Goal: Task Accomplishment & Management: Manage account settings

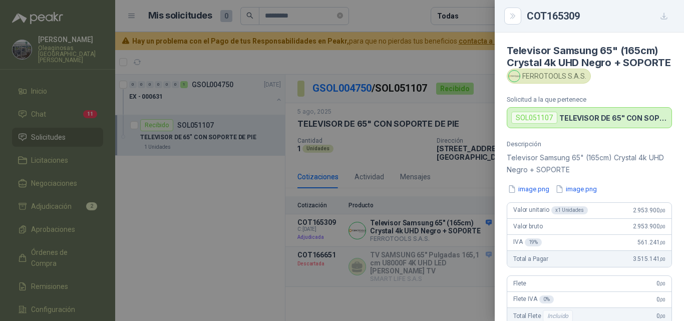
click at [207, 203] on div at bounding box center [342, 160] width 684 height 321
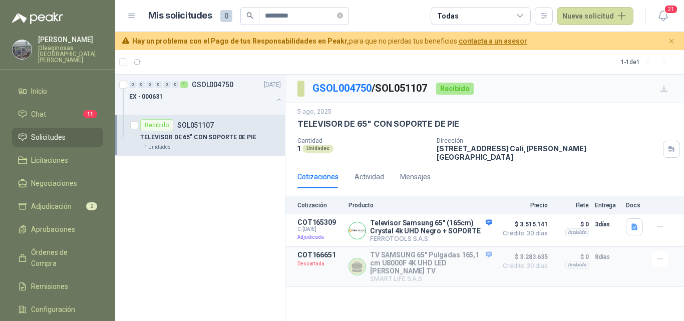
click at [80, 40] on p "[PERSON_NAME]" at bounding box center [70, 39] width 65 height 7
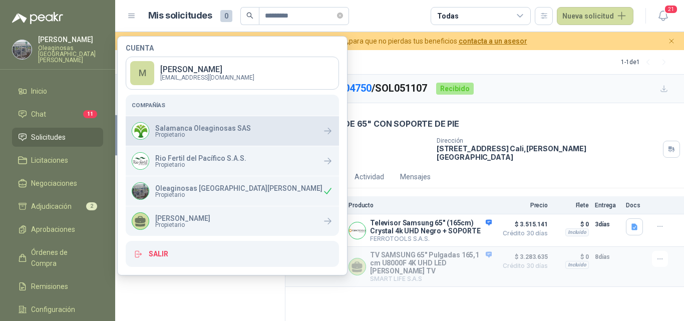
click at [171, 129] on p "Salamanca Oleaginosas SAS" at bounding box center [203, 128] width 96 height 7
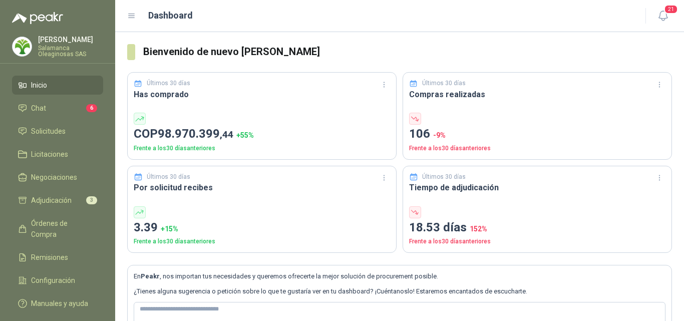
click at [63, 86] on li "Inicio" at bounding box center [57, 85] width 79 height 11
click at [60, 130] on span "Solicitudes" at bounding box center [48, 131] width 35 height 11
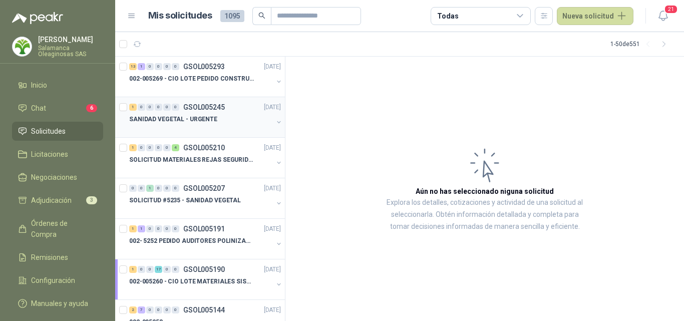
click at [193, 114] on div "SANIDAD VEGETAL - URGENTE" at bounding box center [201, 119] width 144 height 12
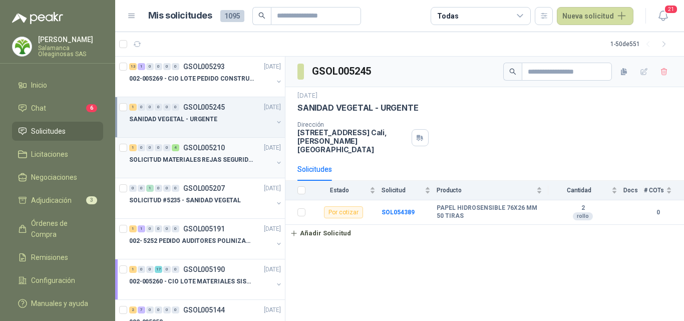
click at [189, 171] on div at bounding box center [201, 170] width 144 height 8
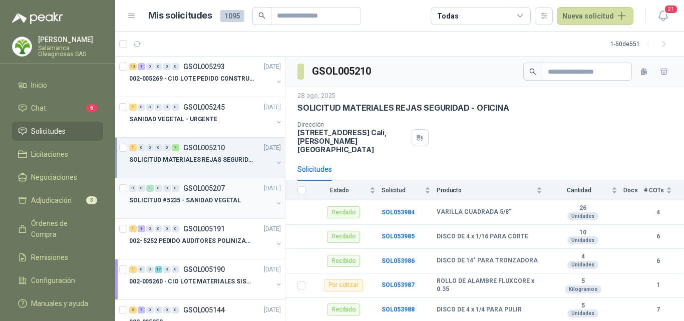
click at [186, 204] on p "SOLICITUD #5235 - SANIDAD VEGETAL" at bounding box center [185, 201] width 112 height 10
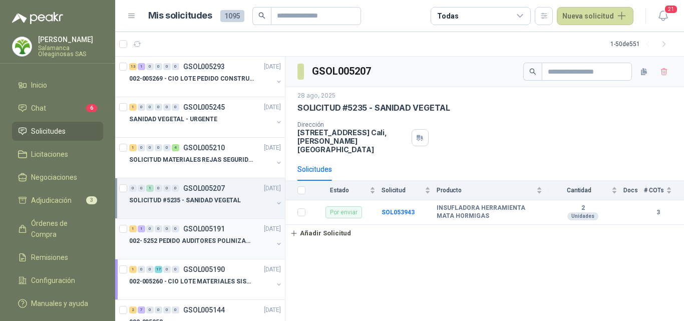
scroll to position [50, 0]
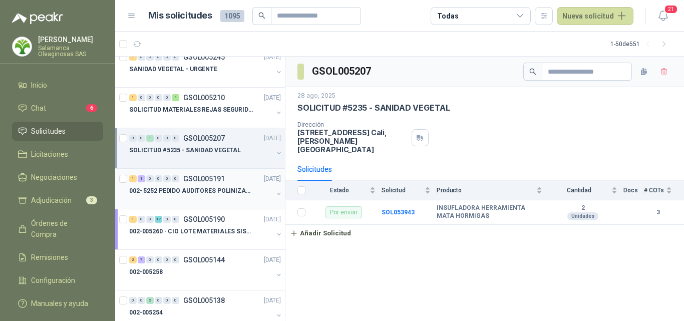
click at [202, 190] on p "002- 5252 PEDIDO AUDITORES POLINIZACIÓN" at bounding box center [191, 191] width 125 height 10
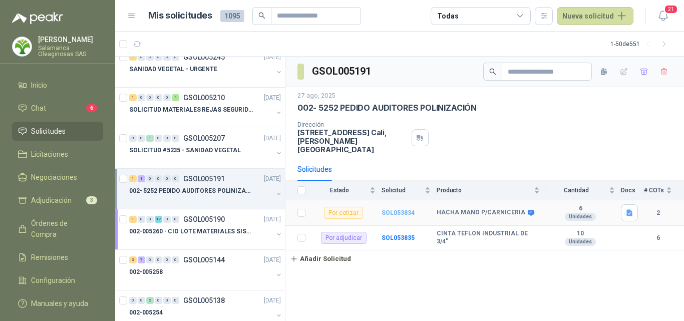
click at [395, 209] on b "SOL053834" at bounding box center [397, 212] width 33 height 7
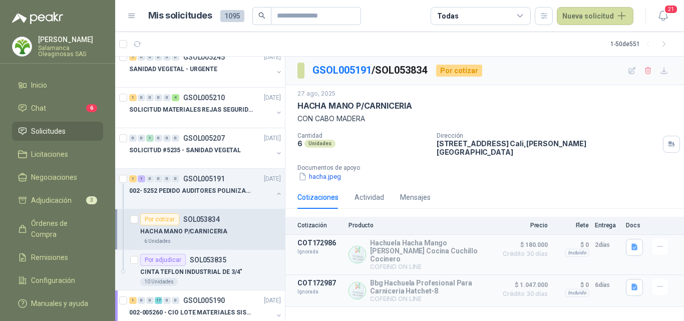
click at [208, 234] on p "HACHA MANO P/CARNICERIA" at bounding box center [183, 232] width 87 height 10
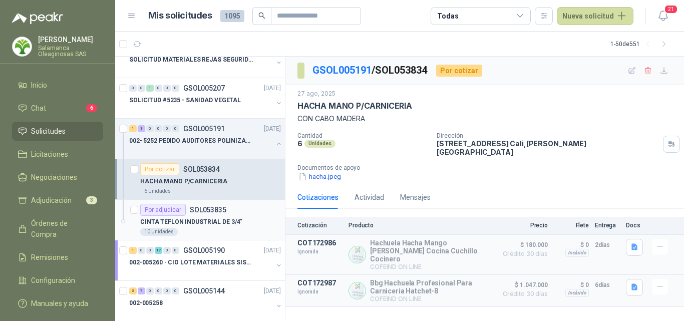
click at [208, 233] on div "10 Unidades" at bounding box center [210, 232] width 141 height 8
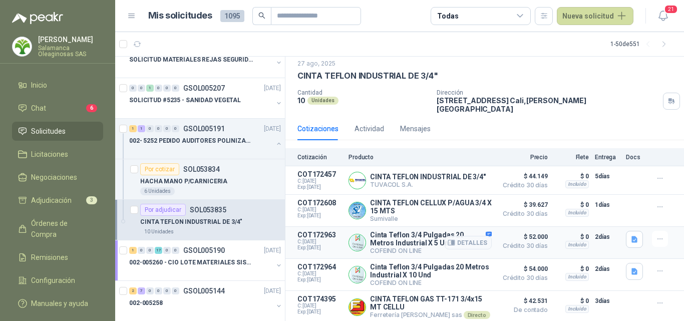
scroll to position [63, 0]
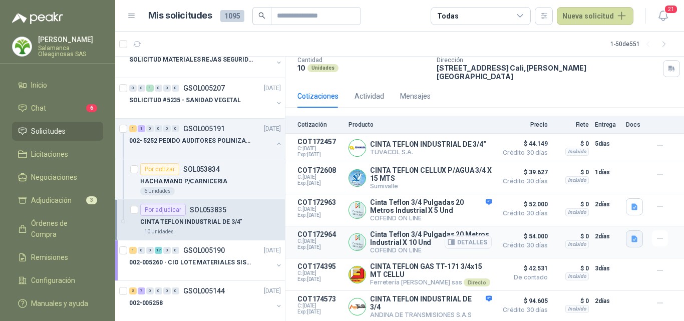
click at [631, 237] on icon "button" at bounding box center [634, 238] width 6 height 7
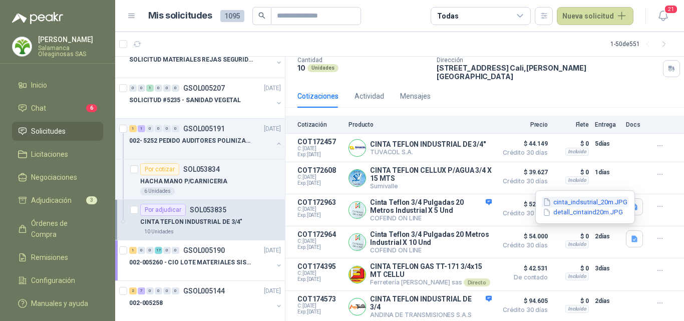
click at [566, 205] on button "cinta_indsutrial_20m.JPG" at bounding box center [585, 202] width 87 height 11
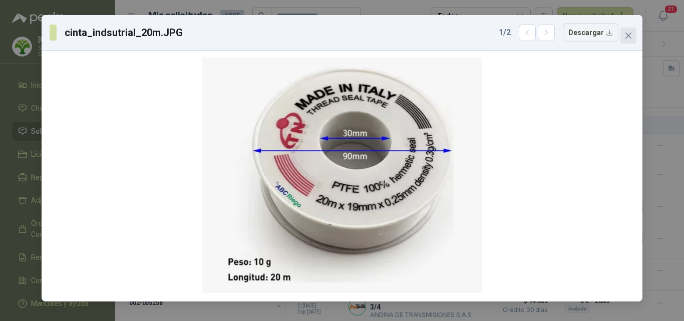
click at [629, 37] on icon "close" at bounding box center [628, 36] width 6 height 6
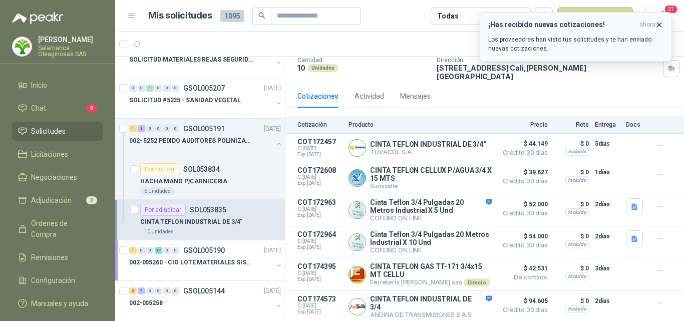
click at [661, 25] on icon "button" at bounding box center [659, 25] width 9 height 9
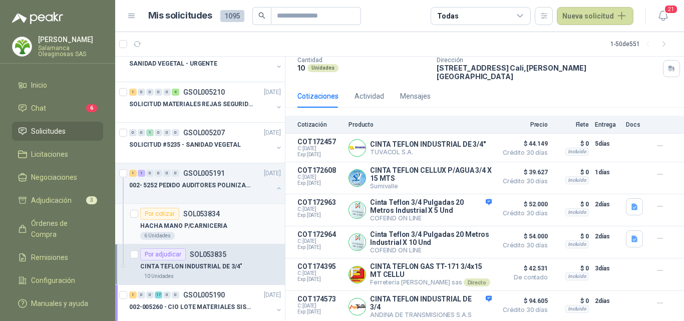
scroll to position [0, 0]
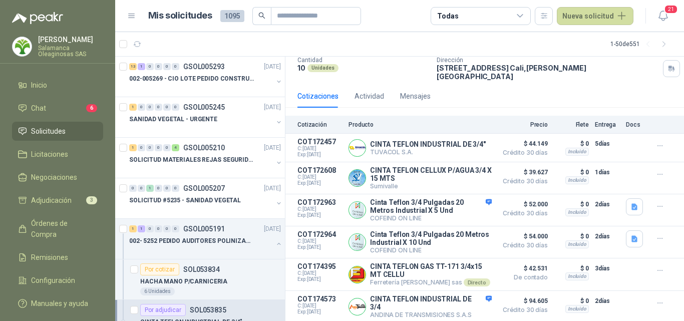
click at [59, 44] on div "Monica Pareja Salamanca Oleaginosas SAS" at bounding box center [70, 46] width 65 height 21
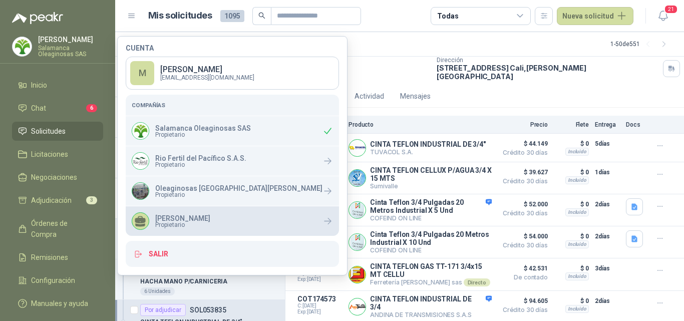
click at [181, 223] on span "Propietario" at bounding box center [182, 225] width 55 height 6
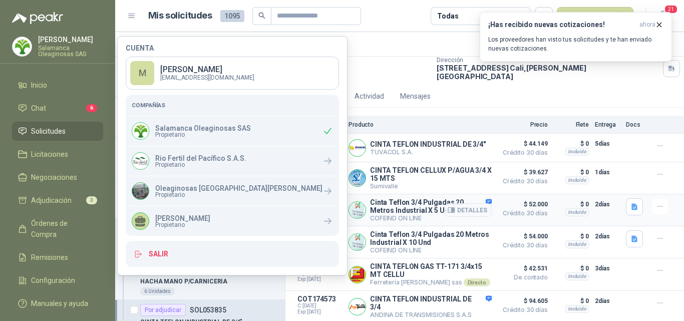
click at [320, 220] on article "COT172963 C: 27/08/2025 Exp: 16/09/2025 Cinta Teflon 3/4 Pulgadas 20 Metros Ind…" at bounding box center [484, 210] width 398 height 32
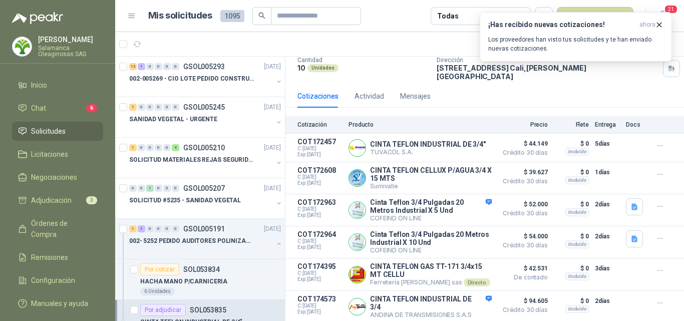
click at [69, 38] on p "[PERSON_NAME]" at bounding box center [70, 39] width 65 height 7
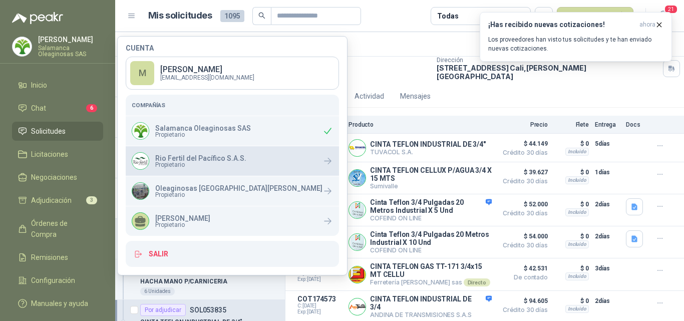
click at [174, 162] on span "Propietario" at bounding box center [200, 165] width 91 height 6
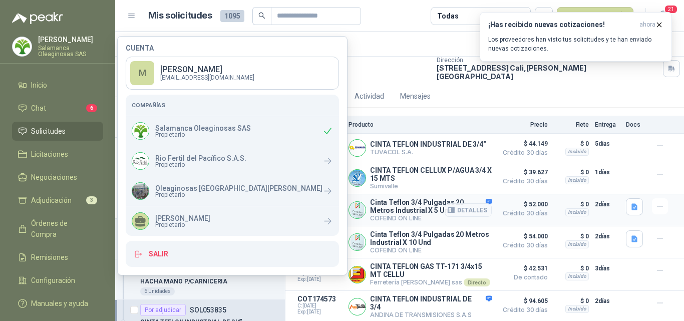
click at [427, 204] on p "Cinta Teflon 3/4 Pulgadas 20 Metros Industrial X 5 Und" at bounding box center [431, 206] width 122 height 16
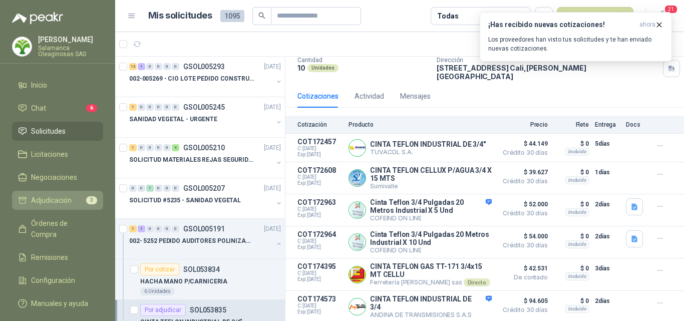
click at [71, 201] on span "Adjudicación" at bounding box center [51, 200] width 41 height 11
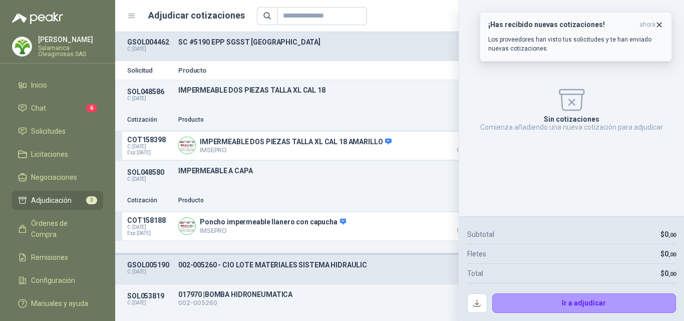
click at [657, 22] on icon "button" at bounding box center [659, 25] width 9 height 9
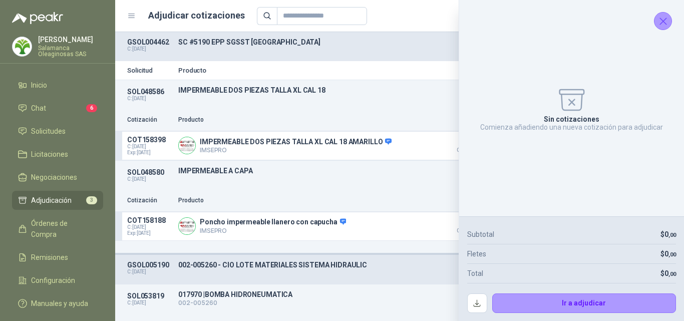
click at [61, 41] on p "[PERSON_NAME]" at bounding box center [70, 39] width 65 height 7
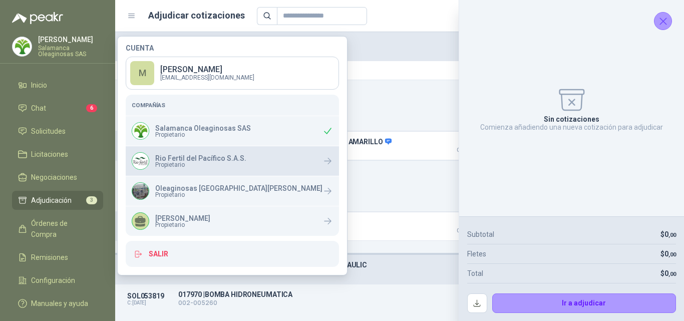
click at [164, 155] on p "Rio Fertil del Pacífico S.A.S." at bounding box center [200, 158] width 91 height 7
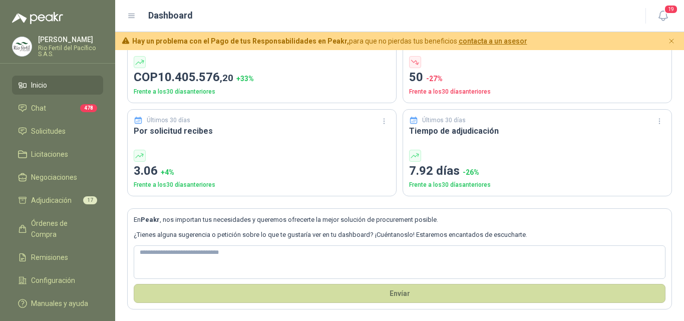
scroll to position [76, 0]
click at [62, 200] on span "Adjudicación" at bounding box center [51, 200] width 41 height 11
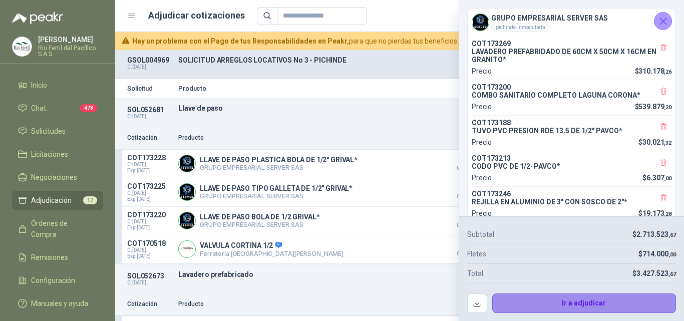
click at [541, 306] on button "Ir a adjudicar" at bounding box center [584, 303] width 184 height 20
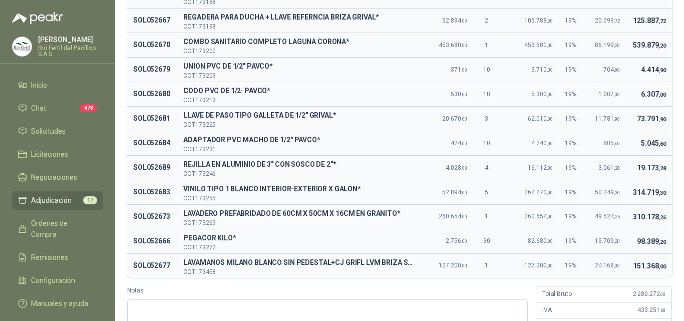
scroll to position [250, 0]
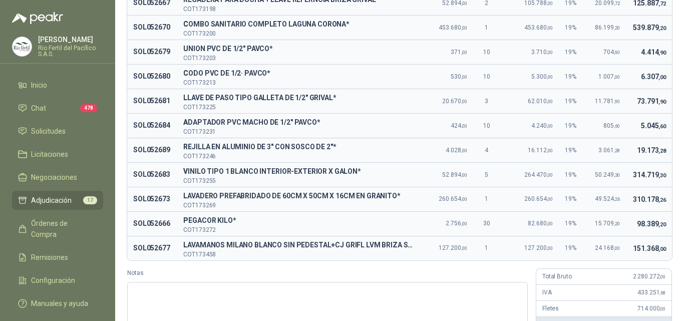
click at [304, 227] on p "COT173272" at bounding box center [299, 230] width 233 height 6
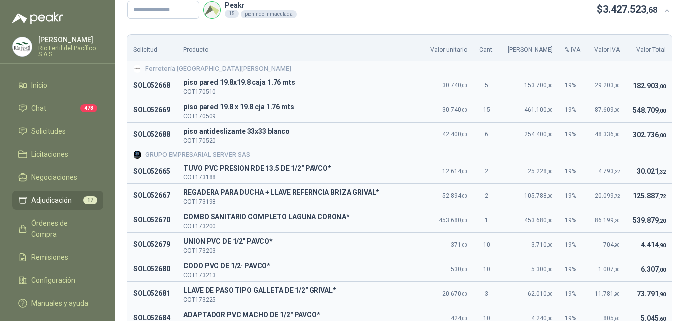
scroll to position [0, 0]
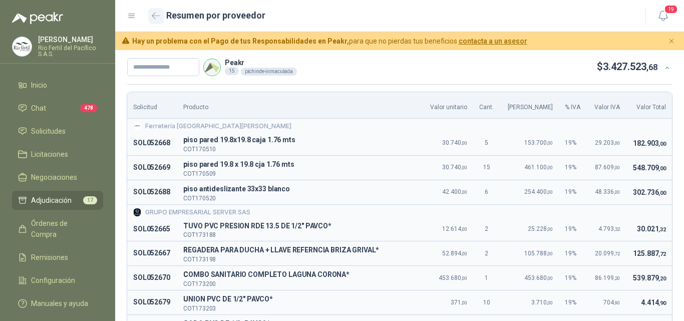
click at [158, 11] on button "button" at bounding box center [156, 16] width 16 height 16
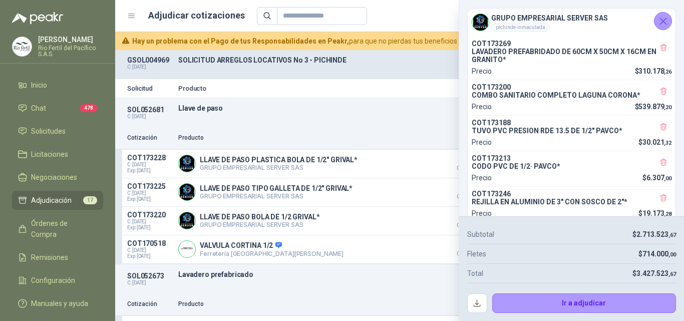
click at [661, 23] on icon "Cerrar" at bounding box center [663, 21] width 7 height 7
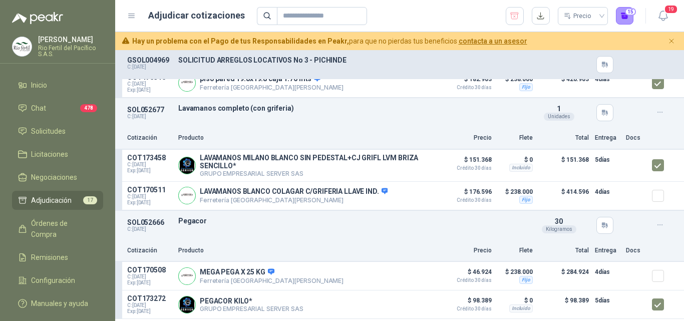
scroll to position [1752, 0]
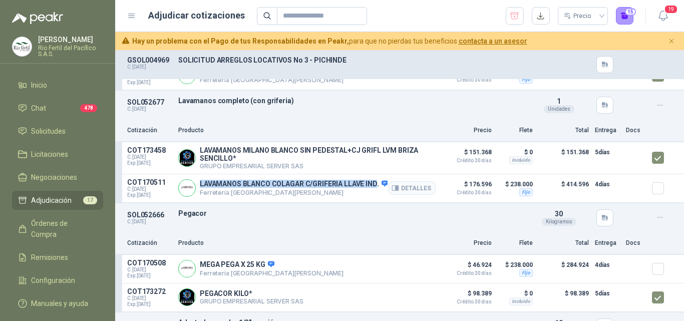
drag, startPoint x: 375, startPoint y: 185, endPoint x: 199, endPoint y: 187, distance: 176.2
click at [199, 187] on div "LAVAMANOS BLANCO COLAGAR C/GRIFERIA LLAVE IND. Ferretería Industrial del Valle …" at bounding box center [306, 188] width 257 height 20
copy p "LAVAMANOS BLANCO COLAGAR C/GRIFERIA LLAVE IND"
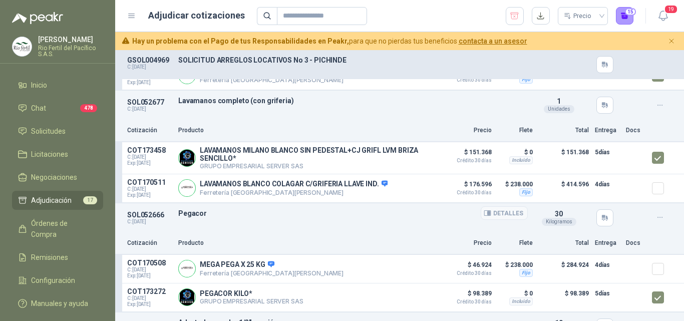
click at [415, 213] on p "Pegacor" at bounding box center [352, 213] width 349 height 8
click at [417, 189] on button "Detalles" at bounding box center [411, 188] width 47 height 14
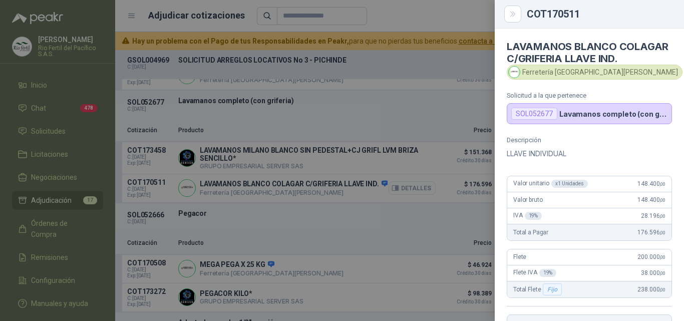
scroll to position [217, 0]
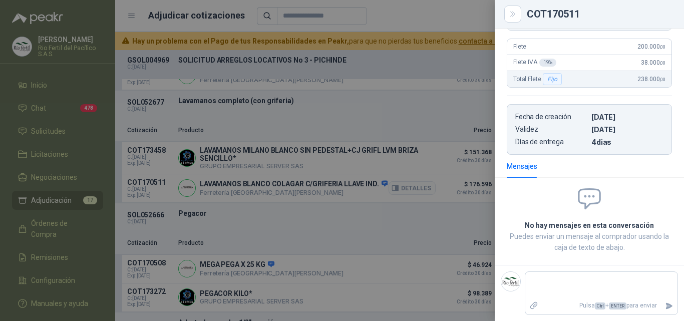
click at [417, 189] on div at bounding box center [342, 160] width 684 height 321
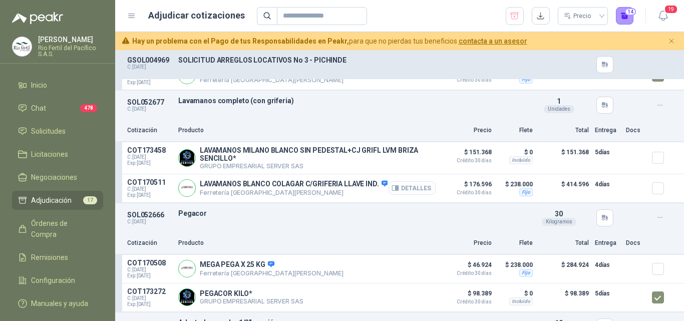
scroll to position [1702, 0]
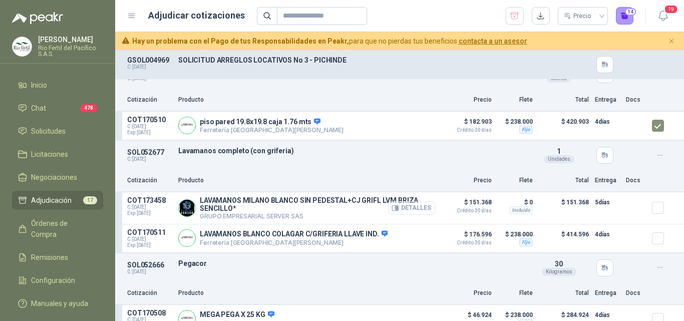
click at [410, 209] on button "Detalles" at bounding box center [411, 208] width 47 height 14
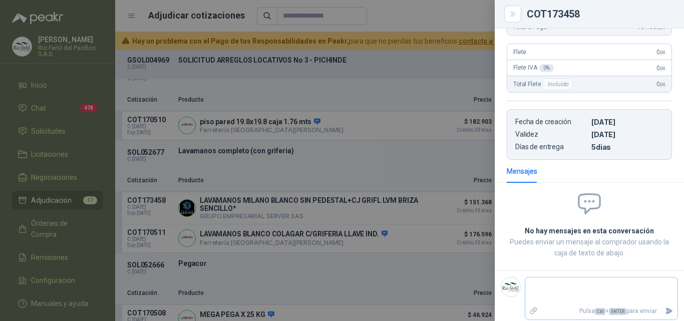
scroll to position [191, 0]
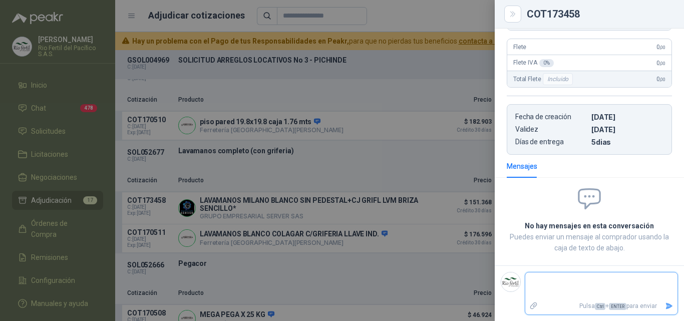
click at [557, 276] on textarea at bounding box center [601, 285] width 152 height 23
type textarea "*"
type textarea "**"
type textarea "***"
type textarea "****"
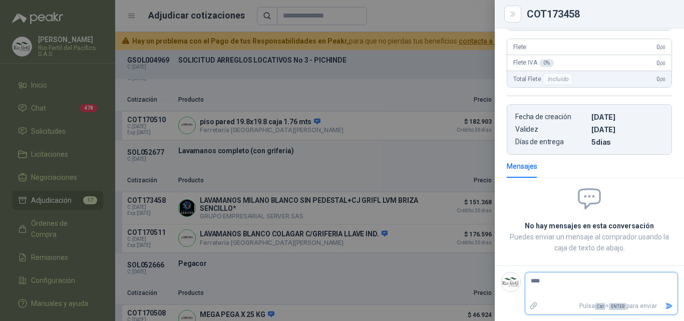
type textarea "*****"
type textarea "******"
type textarea "********"
type textarea "*********"
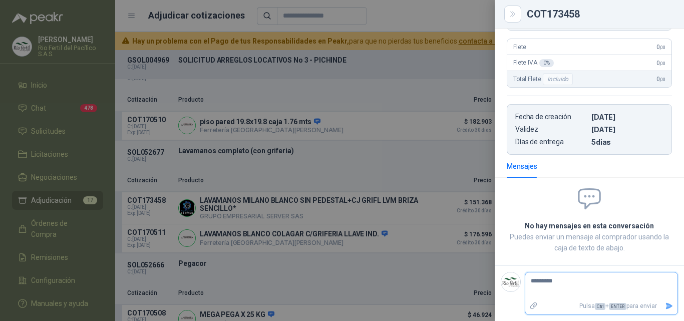
type textarea "**********"
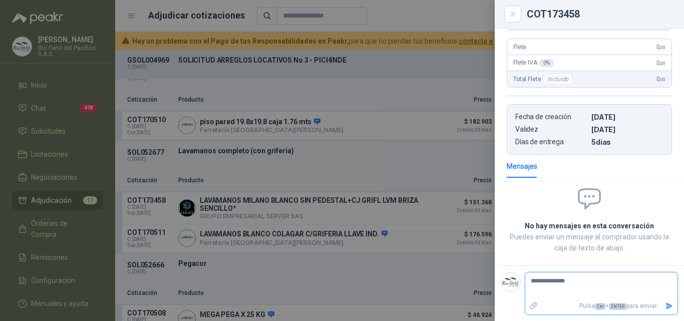
type textarea "**********"
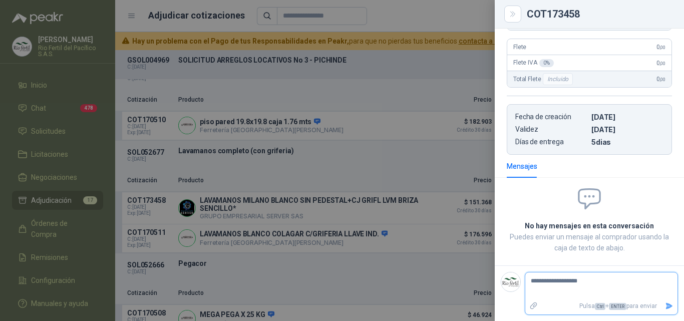
type textarea "**********"
click at [665, 302] on icon "Enviar" at bounding box center [669, 306] width 9 height 9
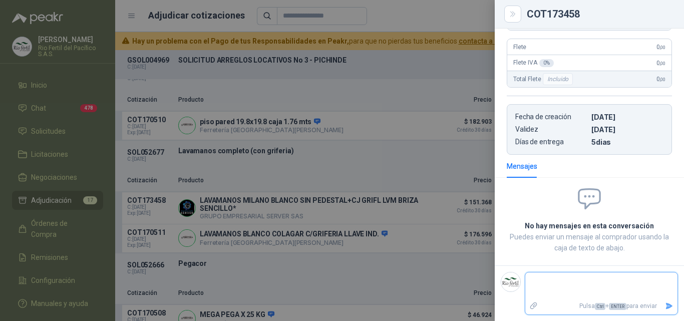
scroll to position [157, 0]
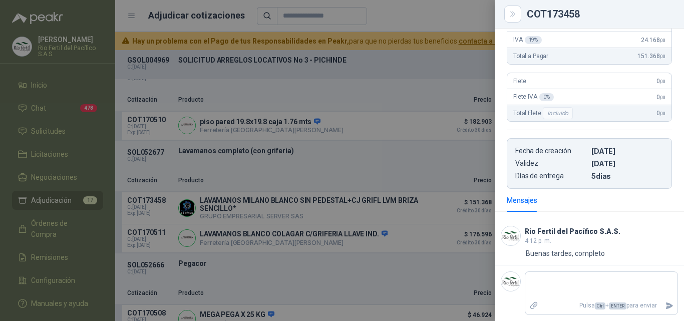
click at [331, 285] on div at bounding box center [342, 160] width 684 height 321
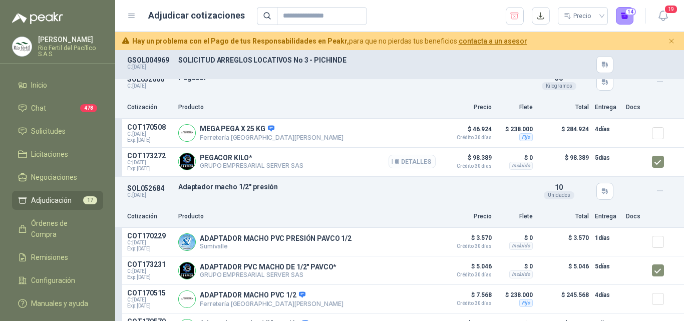
scroll to position [1902, 0]
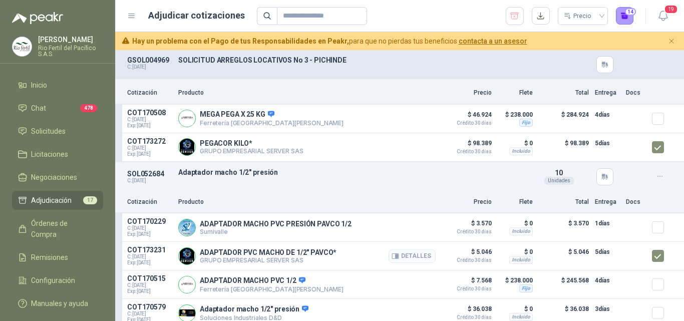
click at [404, 260] on button "Detalles" at bounding box center [411, 256] width 47 height 14
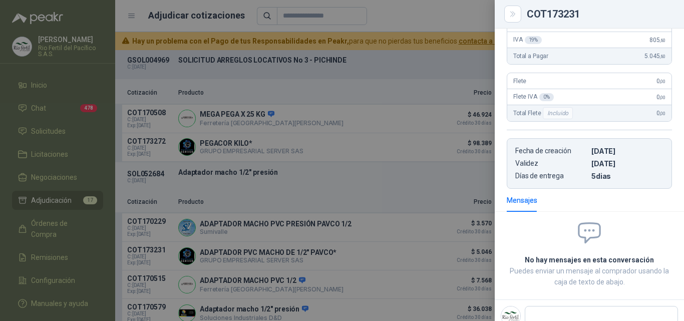
scroll to position [0, 0]
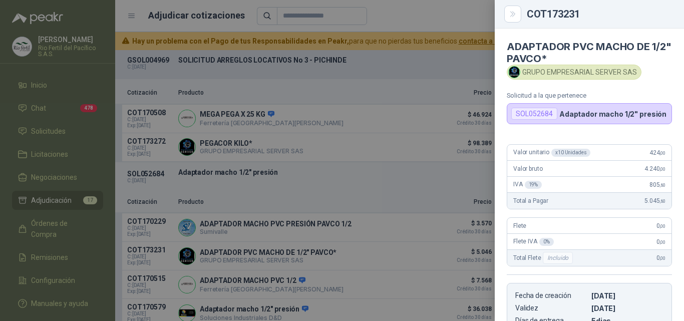
click at [383, 145] on div at bounding box center [342, 160] width 684 height 321
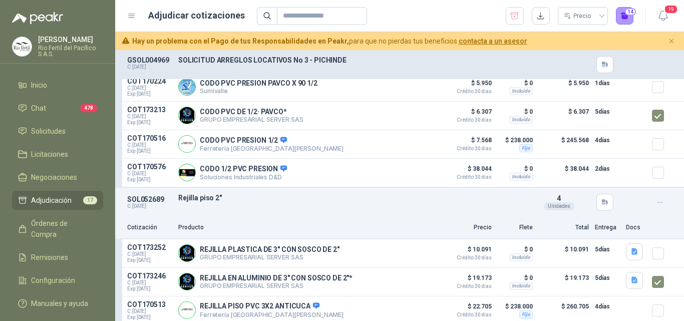
scroll to position [612, 0]
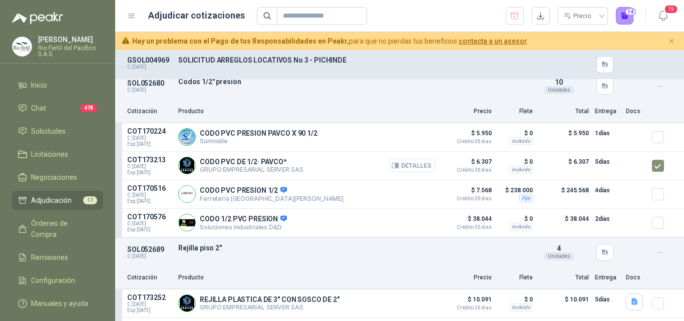
click at [417, 167] on button "Detalles" at bounding box center [411, 166] width 47 height 14
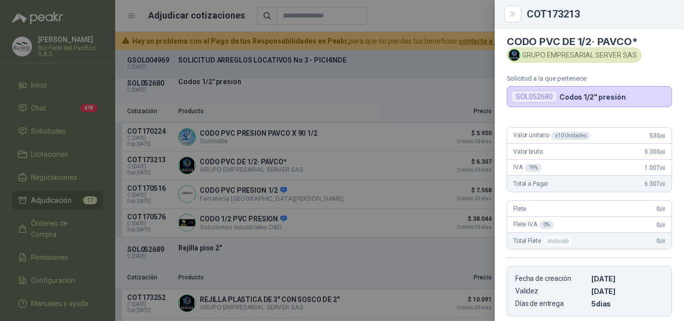
scroll to position [0, 0]
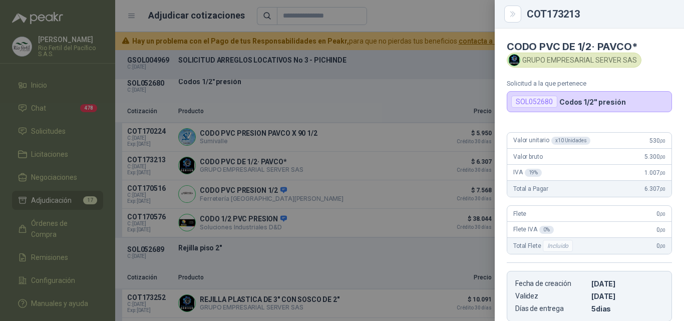
click at [386, 250] on div at bounding box center [342, 160] width 684 height 321
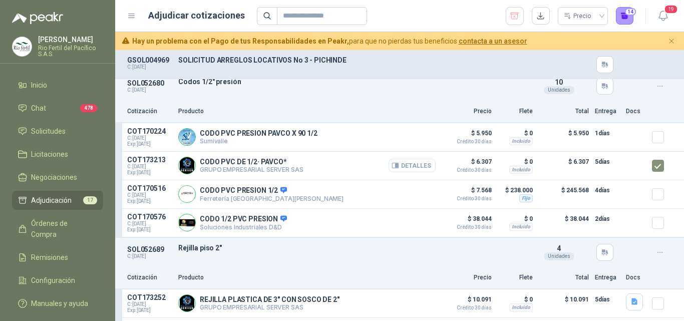
click at [401, 162] on button "Detalles" at bounding box center [411, 166] width 47 height 14
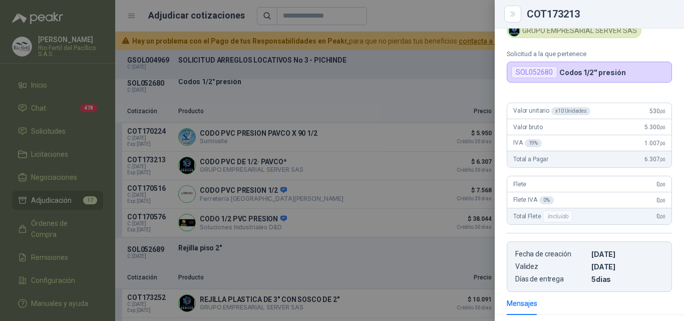
scroll to position [17, 0]
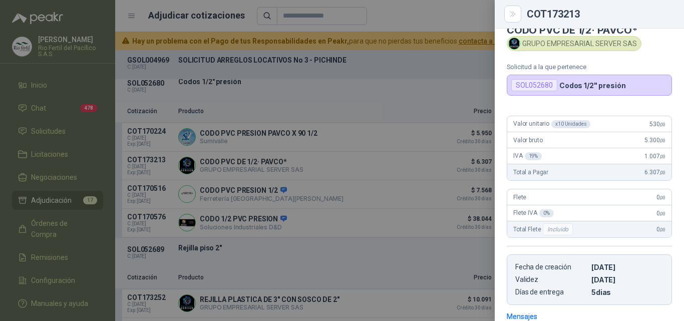
click at [365, 204] on div at bounding box center [342, 160] width 684 height 321
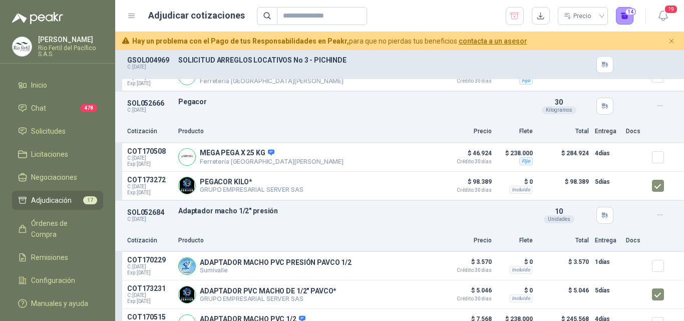
scroll to position [1913, 0]
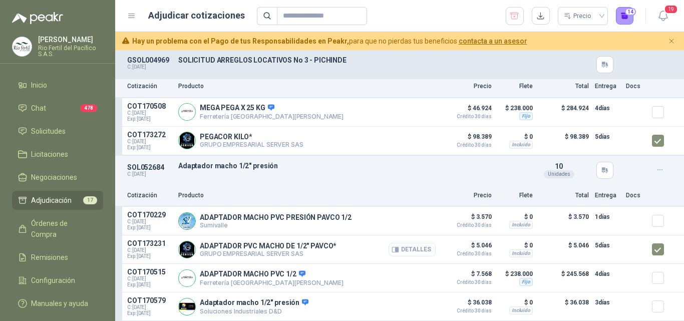
click at [395, 249] on button "Detalles" at bounding box center [411, 250] width 47 height 14
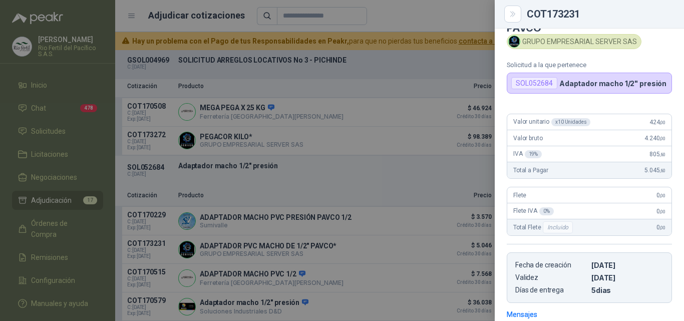
scroll to position [29, 0]
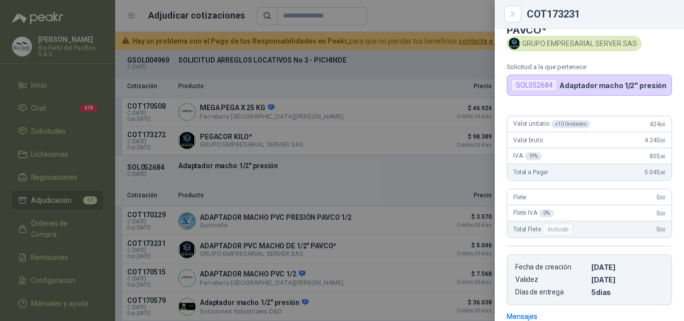
click at [409, 174] on div at bounding box center [342, 160] width 684 height 321
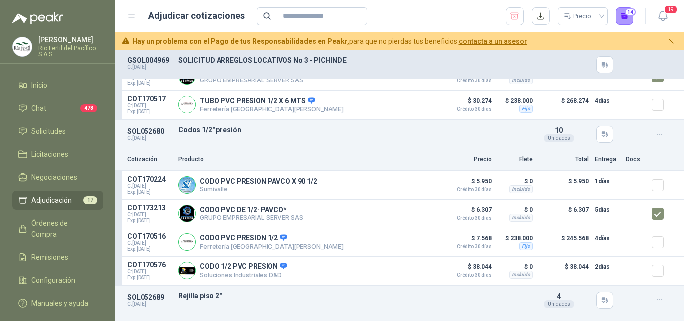
scroll to position [562, 0]
click at [409, 213] on button "Detalles" at bounding box center [411, 214] width 47 height 14
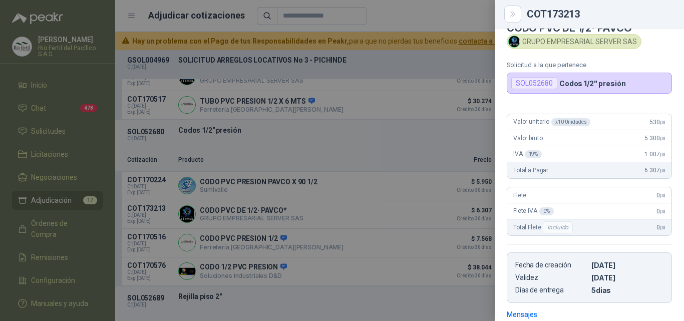
scroll to position [17, 0]
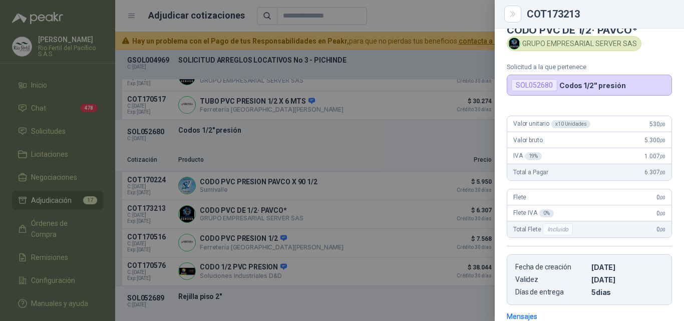
click at [371, 177] on div at bounding box center [342, 160] width 684 height 321
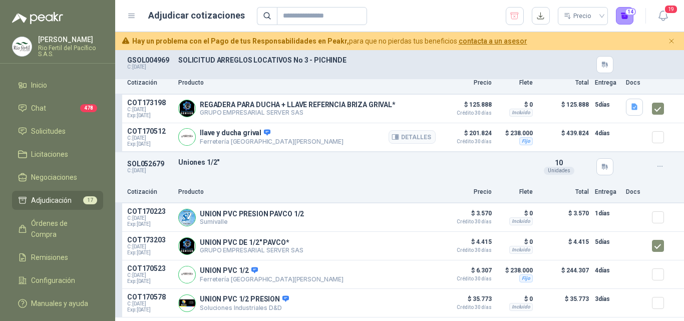
scroll to position [1113, 0]
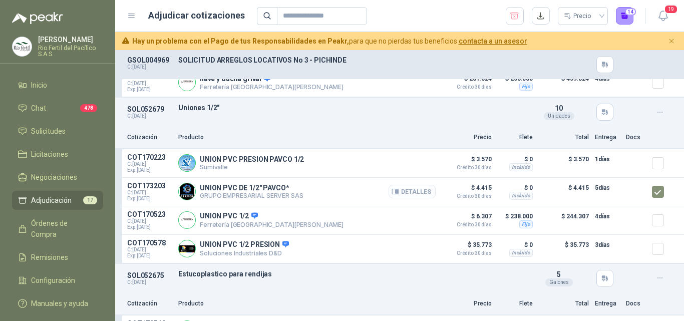
click at [404, 192] on button "Detalles" at bounding box center [411, 192] width 47 height 14
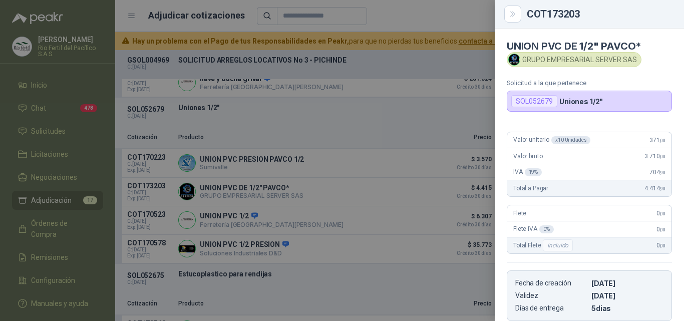
scroll to position [0, 0]
click at [360, 148] on div at bounding box center [342, 160] width 684 height 321
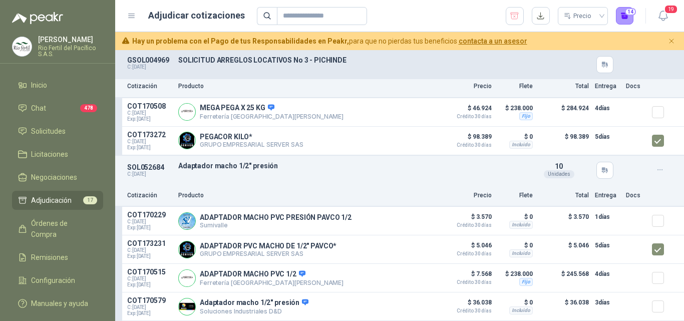
scroll to position [1913, 0]
click at [418, 248] on button "Detalles" at bounding box center [411, 250] width 47 height 14
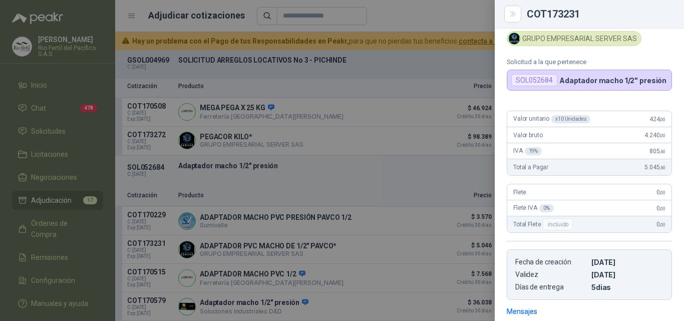
scroll to position [29, 0]
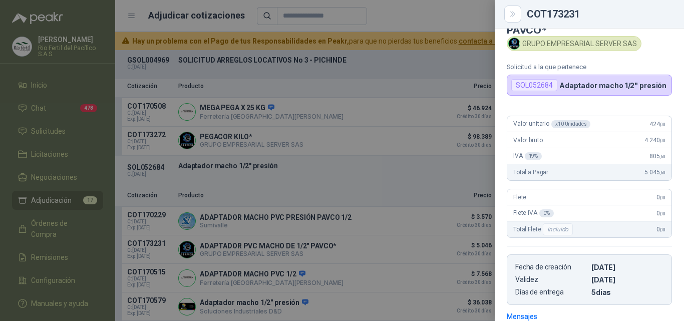
click at [361, 172] on div at bounding box center [342, 160] width 684 height 321
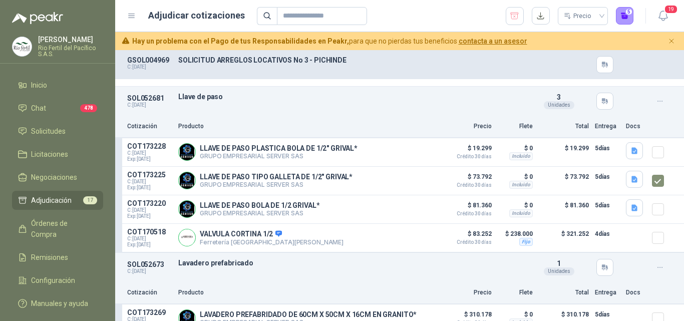
scroll to position [0, 0]
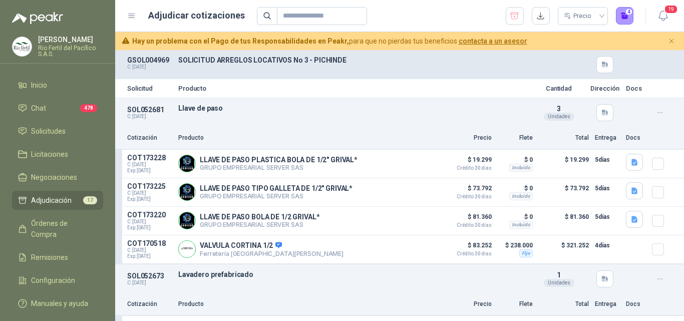
click at [64, 199] on span "Adjudicación" at bounding box center [51, 200] width 41 height 11
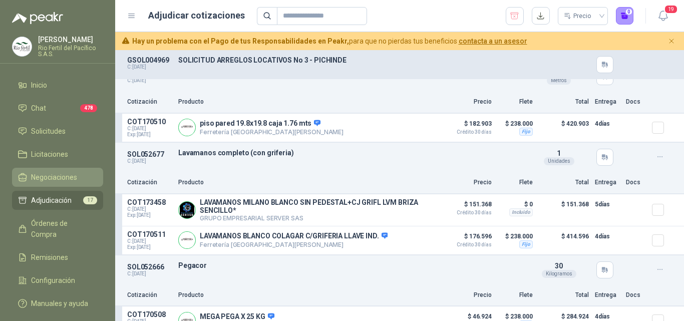
scroll to position [1663, 0]
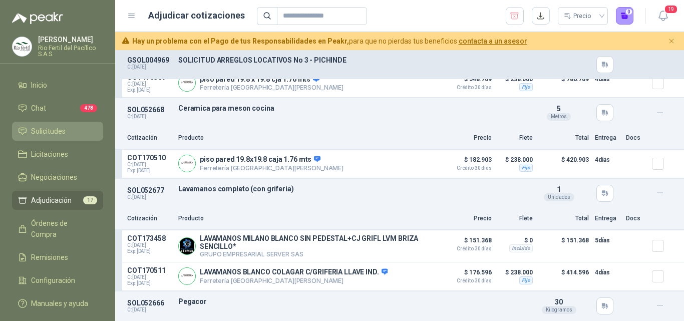
click at [65, 131] on span "Solicitudes" at bounding box center [48, 131] width 35 height 11
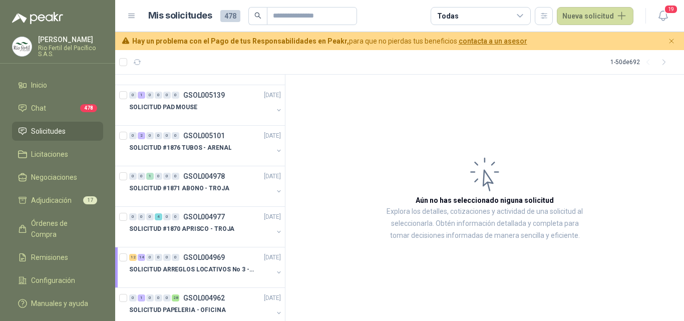
scroll to position [250, 0]
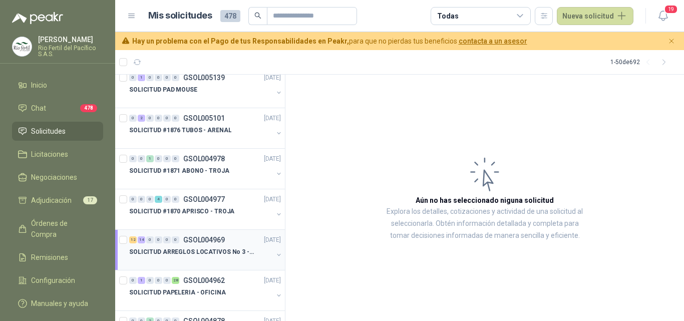
click at [218, 248] on p "SOLICITUD ARREGLOS LOCATIVOS No 3 - PICHINDE" at bounding box center [191, 252] width 125 height 10
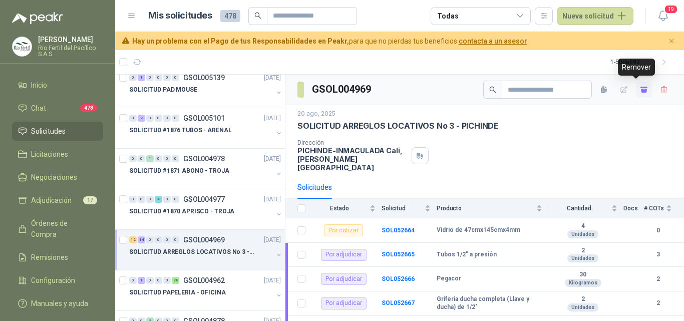
click at [641, 92] on icon "button" at bounding box center [644, 91] width 6 height 4
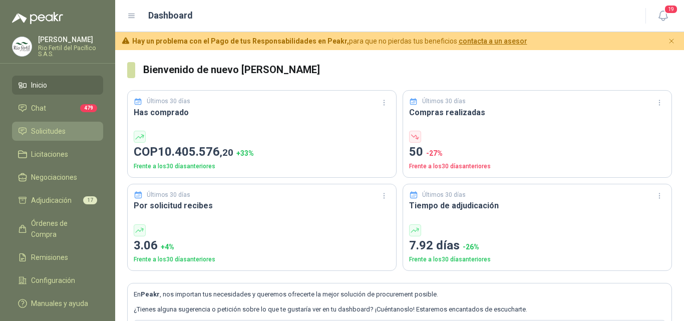
click at [69, 133] on li "Solicitudes" at bounding box center [57, 131] width 79 height 11
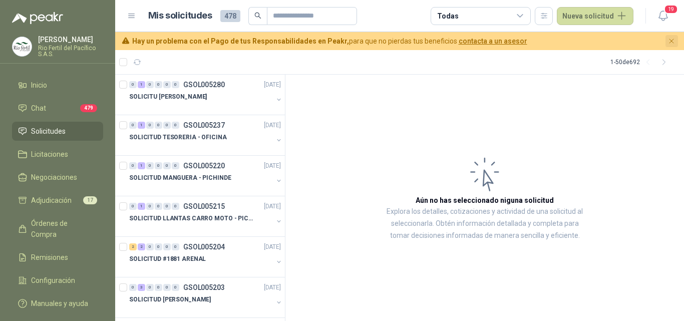
click at [673, 42] on icon "Cerrar" at bounding box center [671, 41] width 9 height 9
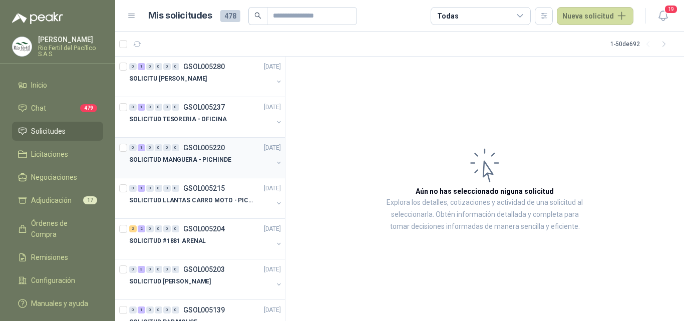
click at [217, 170] on div at bounding box center [201, 170] width 144 height 8
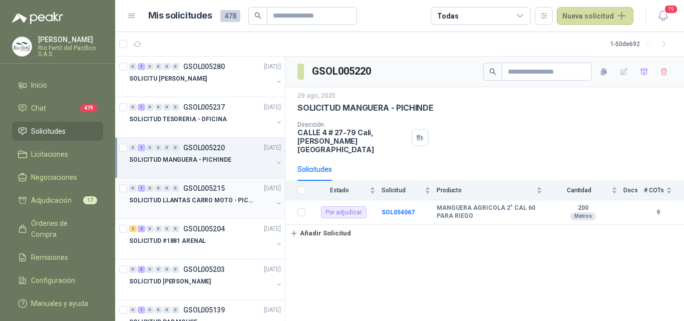
click at [215, 202] on p "SOLICITUD LLANTAS CARRO MOTO - PICHINDE" at bounding box center [191, 201] width 125 height 10
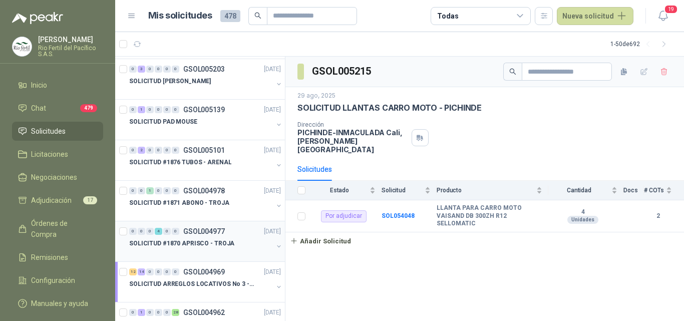
scroll to position [250, 0]
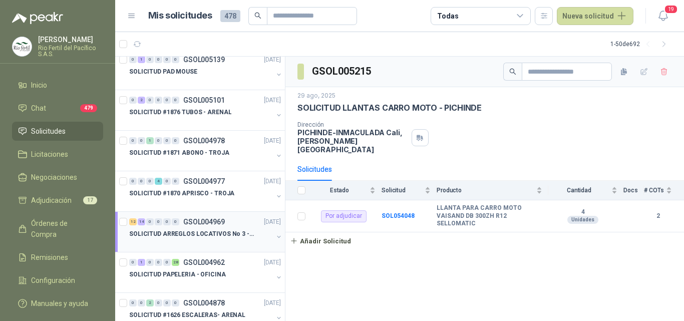
click at [220, 241] on div at bounding box center [201, 244] width 144 height 8
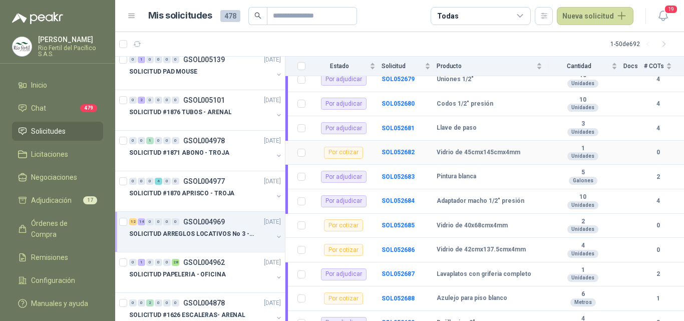
scroll to position [501, 0]
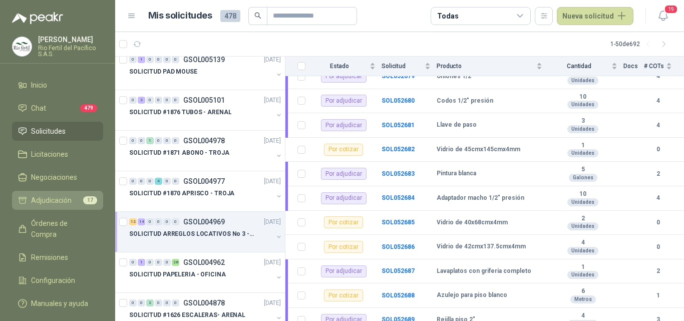
click at [65, 197] on span "Adjudicación" at bounding box center [51, 200] width 41 height 11
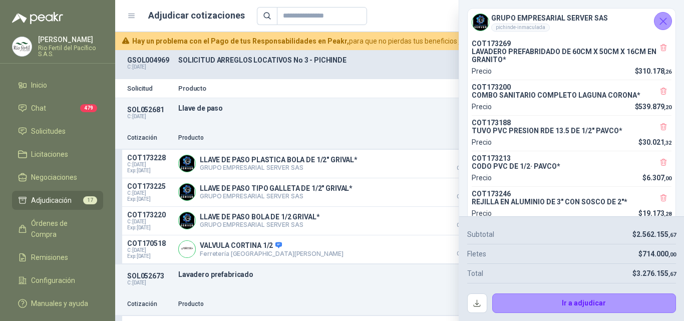
click at [661, 15] on icon "Cerrar" at bounding box center [663, 21] width 13 height 13
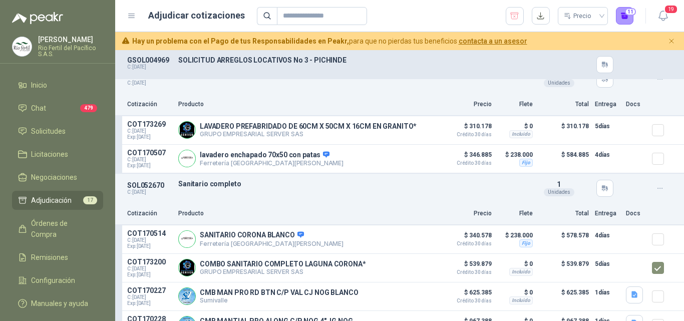
scroll to position [200, 0]
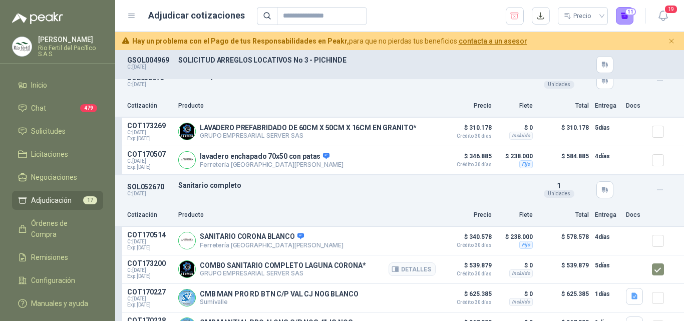
click at [654, 264] on div at bounding box center [662, 269] width 20 height 20
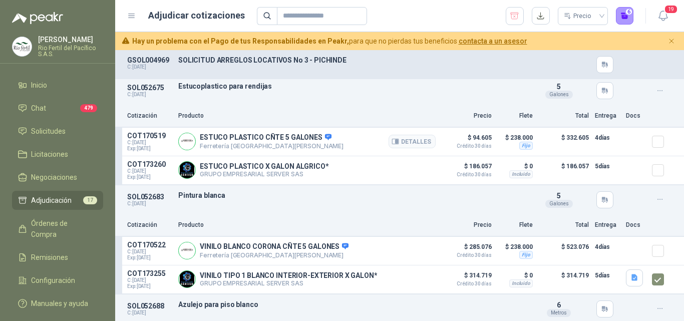
scroll to position [1351, 0]
